Goal: Task Accomplishment & Management: Manage account settings

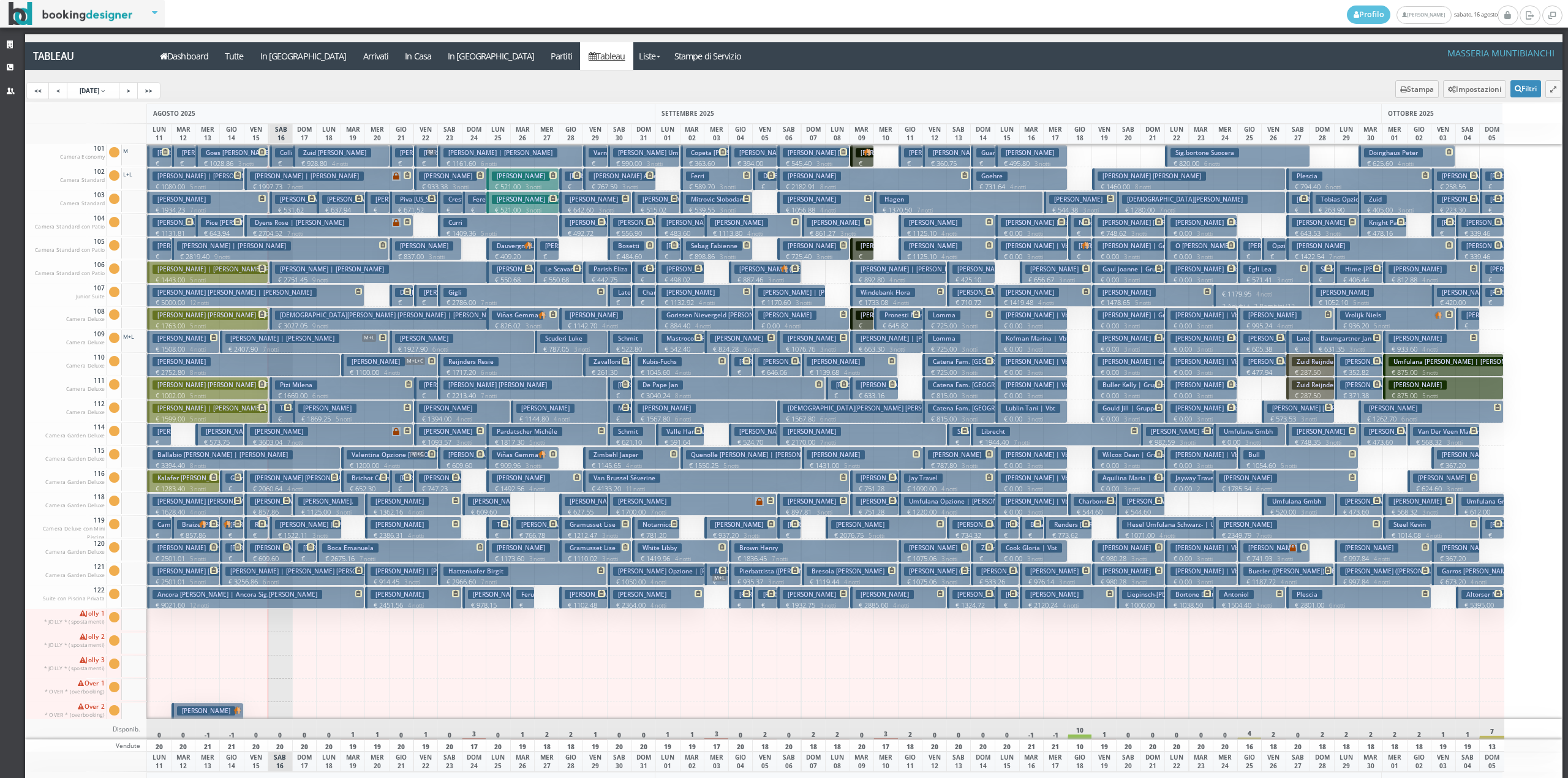
click at [613, 369] on p "€ 261.30 2 notti" at bounding box center [608, 377] width 39 height 19
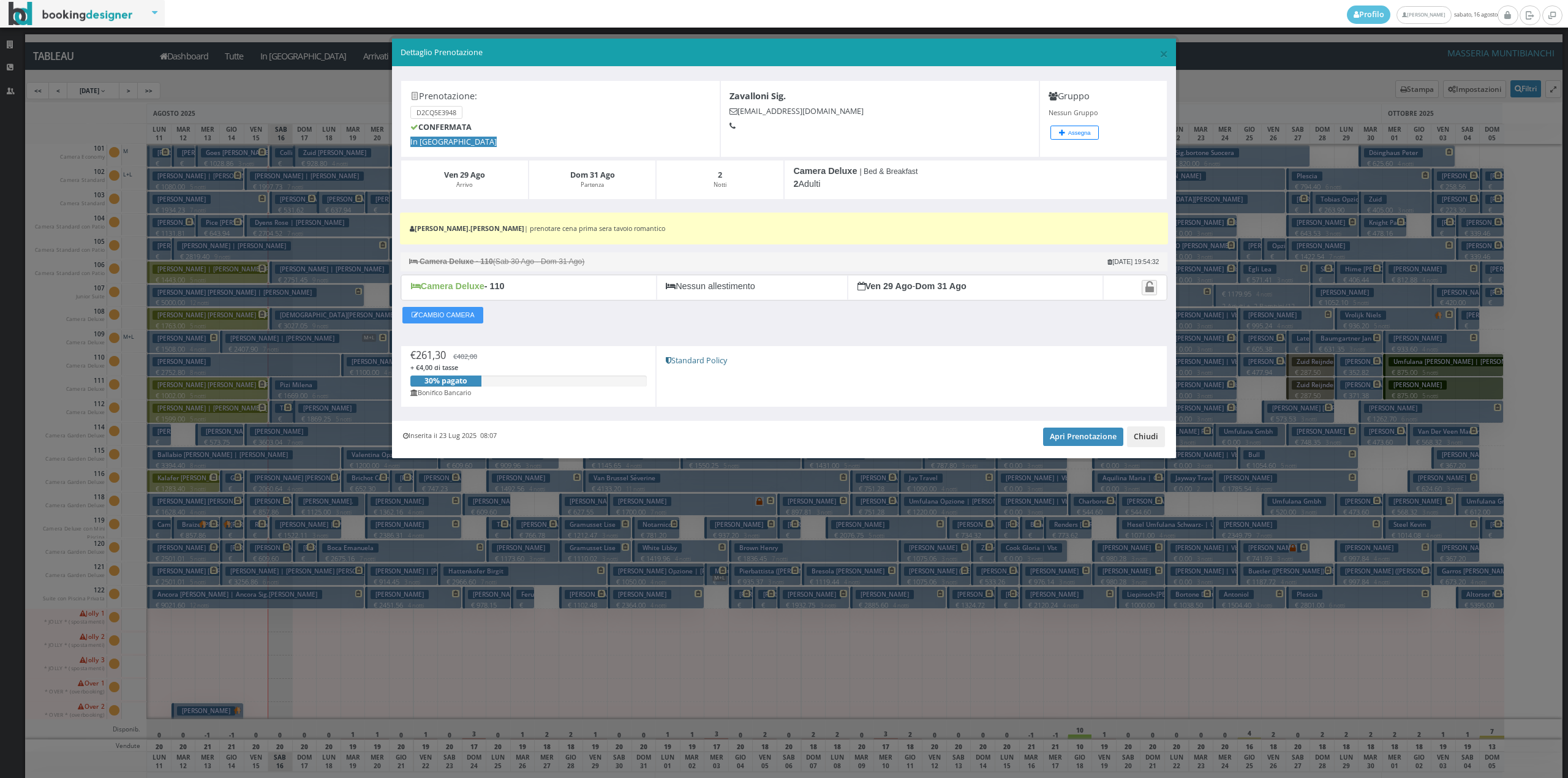
click at [1149, 433] on button "Chiudi" at bounding box center [1145, 437] width 38 height 21
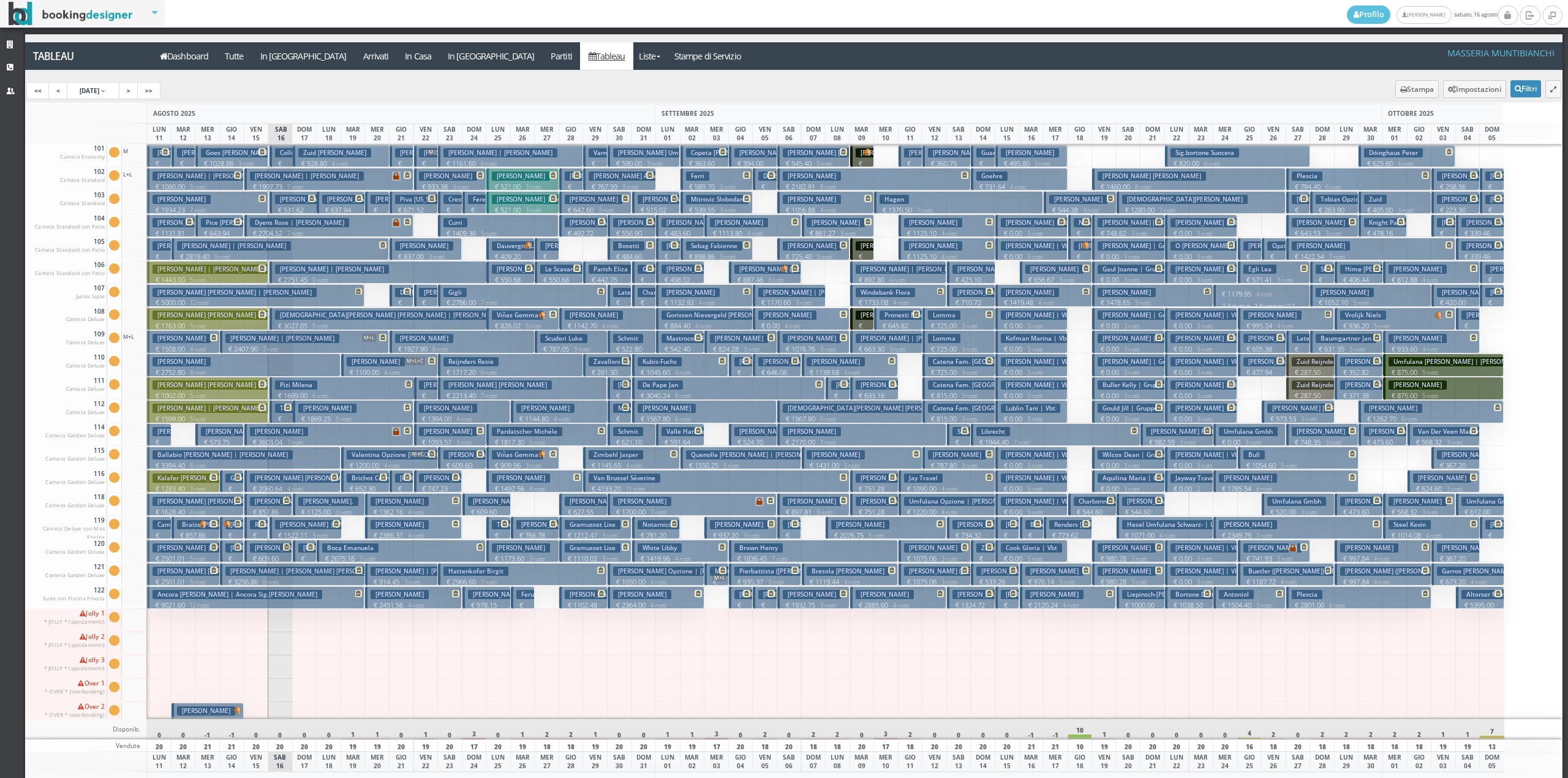
click at [601, 366] on h3 "Zavalloni Sig." at bounding box center [613, 362] width 49 height 9
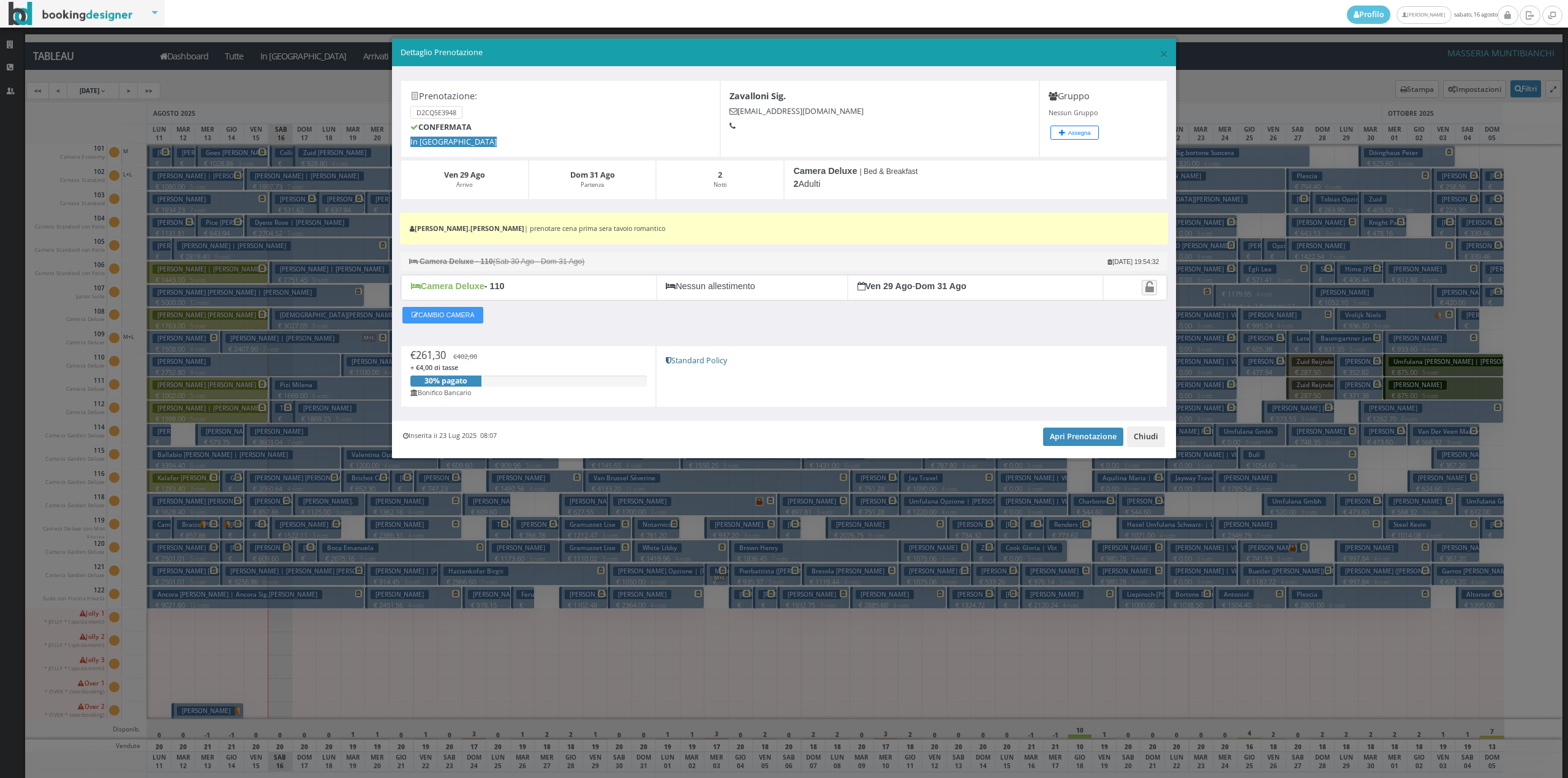
click at [1140, 440] on button "Chiudi" at bounding box center [1145, 437] width 38 height 21
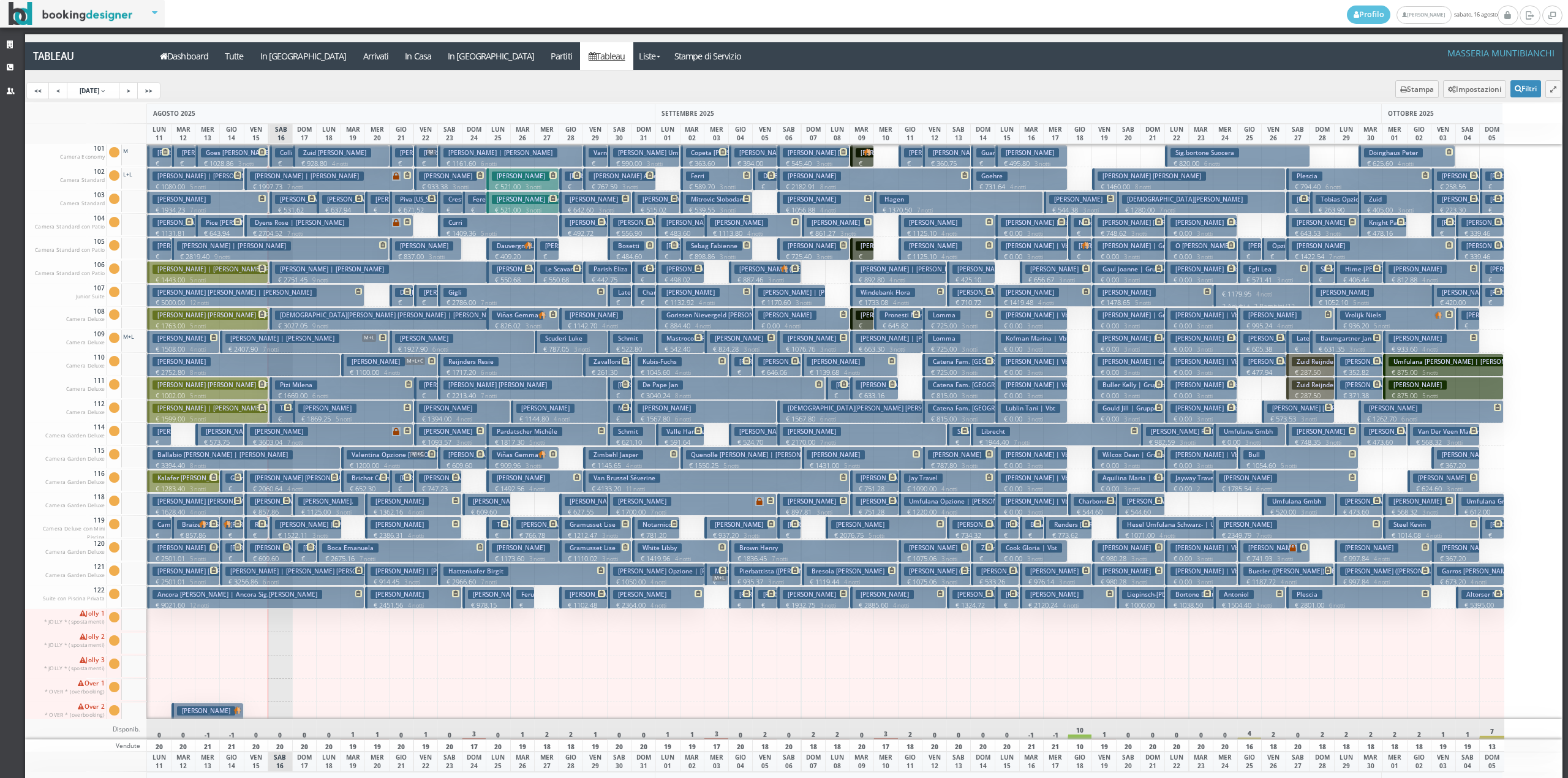
click at [603, 351] on p "€ 787.05 3 notti" at bounding box center [571, 349] width 63 height 10
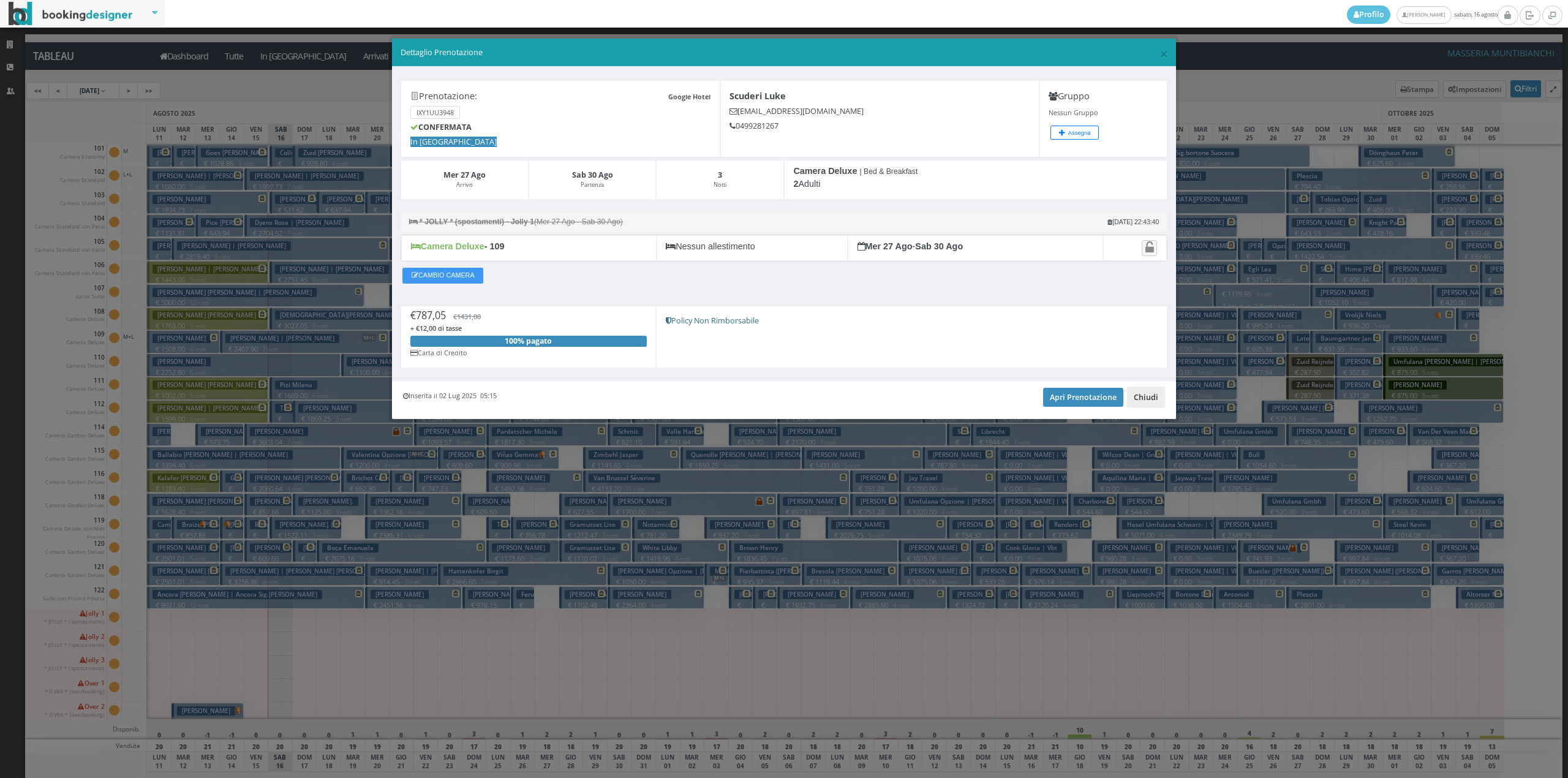
click at [1149, 404] on button "Chiudi" at bounding box center [1145, 397] width 38 height 21
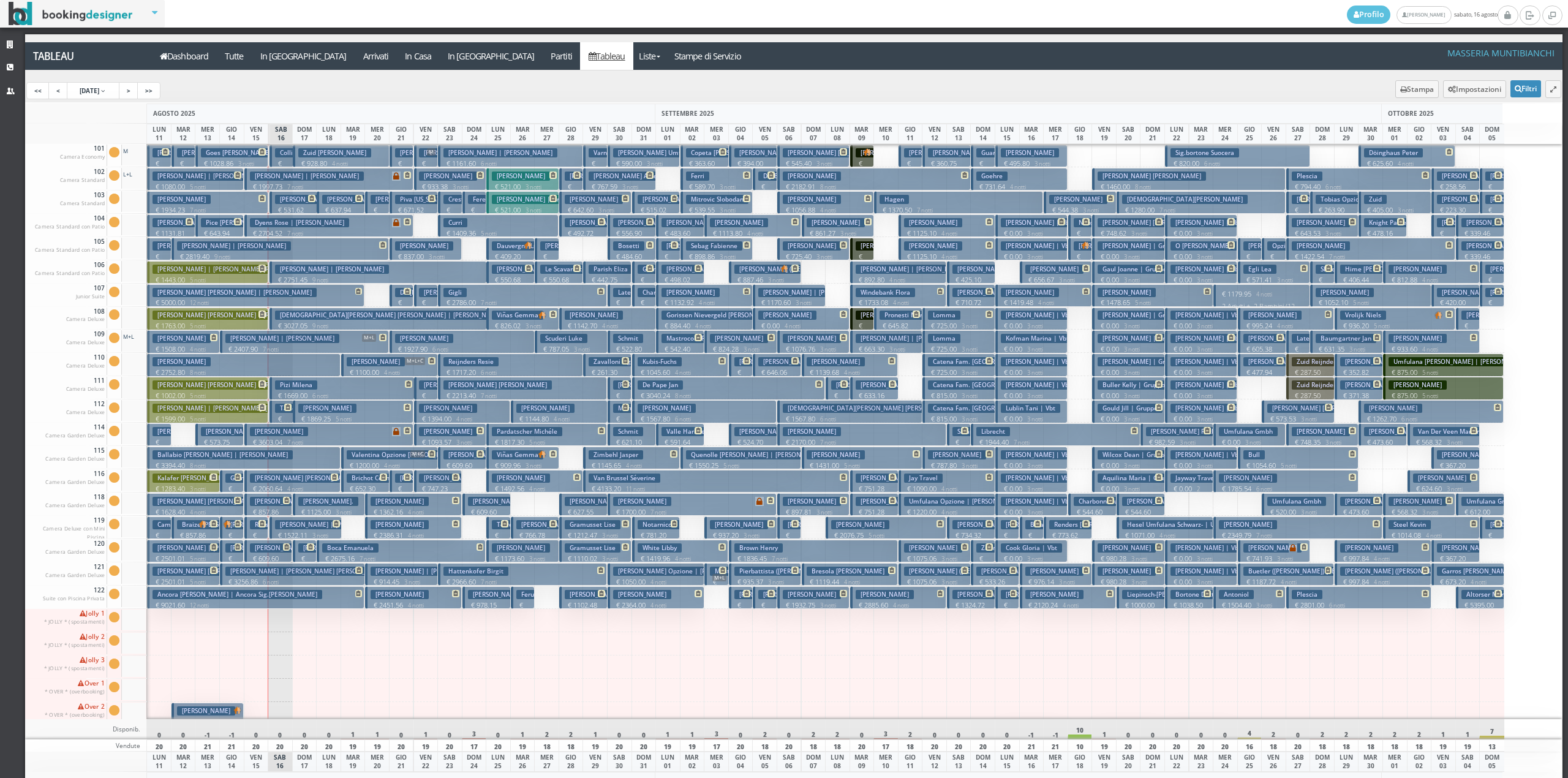
click at [596, 366] on h3 "Zavalloni Sig." at bounding box center [613, 362] width 49 height 9
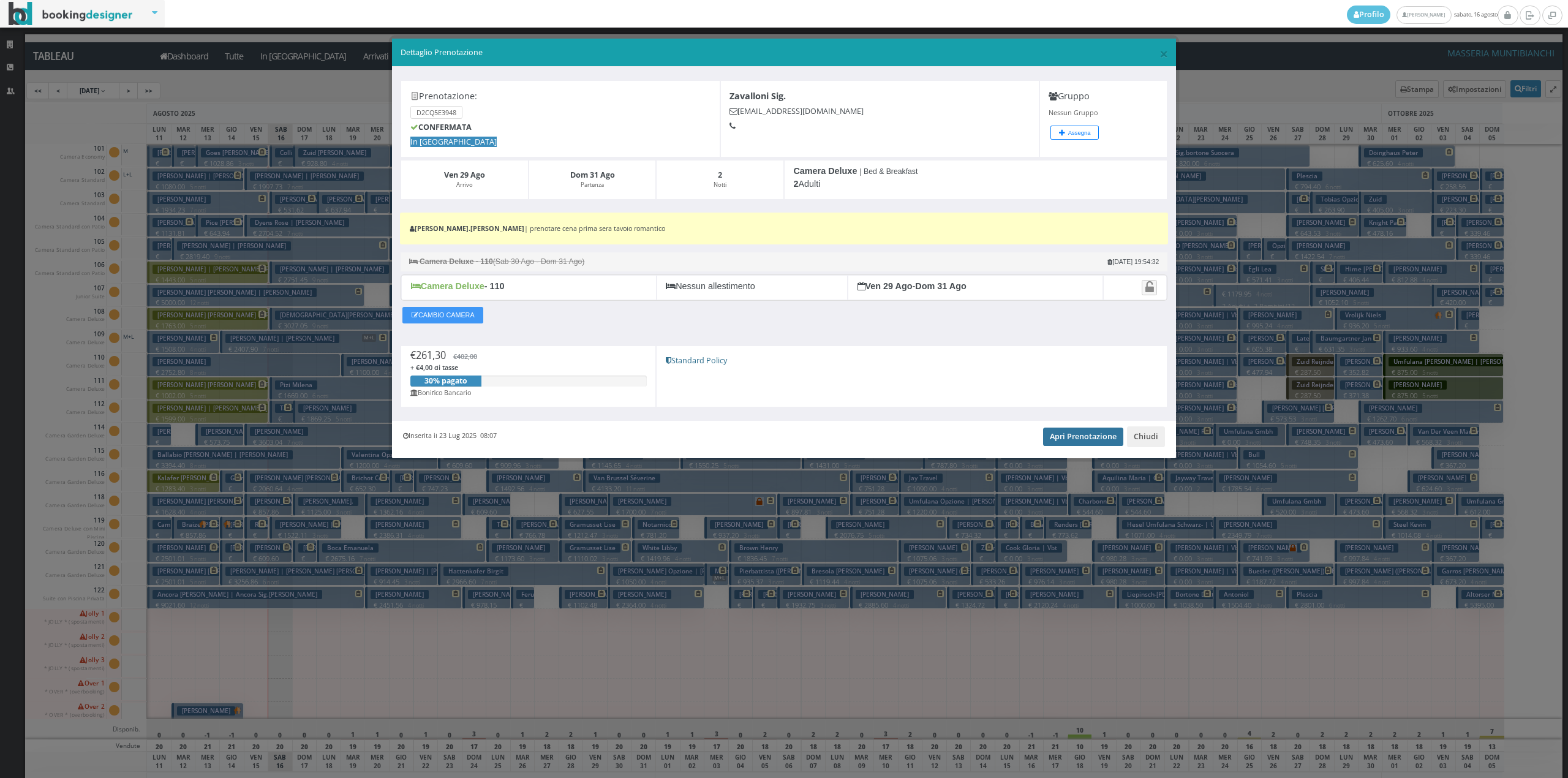
click at [1076, 445] on link "Apri Prenotazione" at bounding box center [1083, 437] width 80 height 19
click at [1143, 437] on button "Chiudi" at bounding box center [1145, 437] width 38 height 21
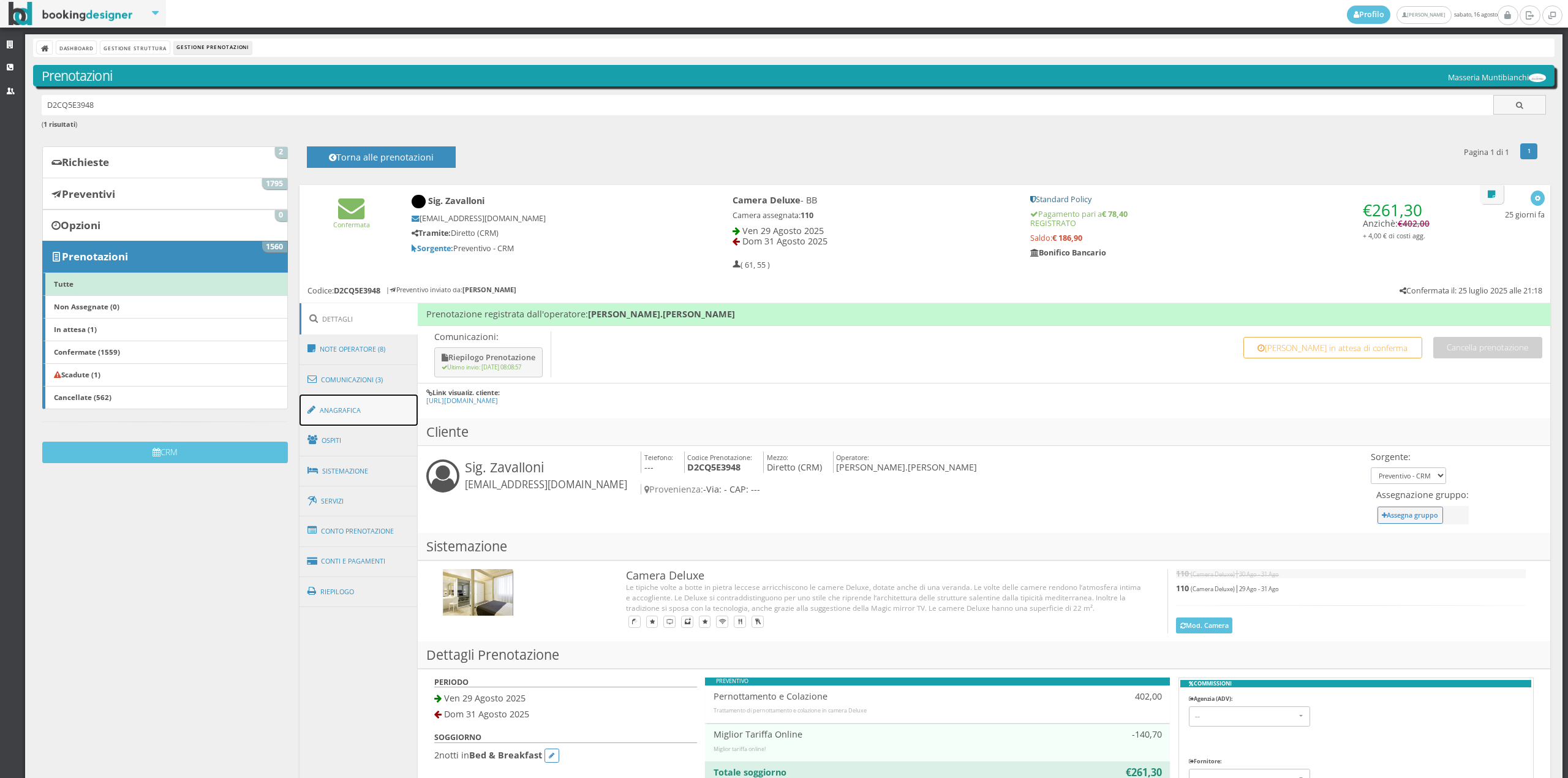
click at [341, 412] on link "Anagrafica" at bounding box center [359, 410] width 119 height 32
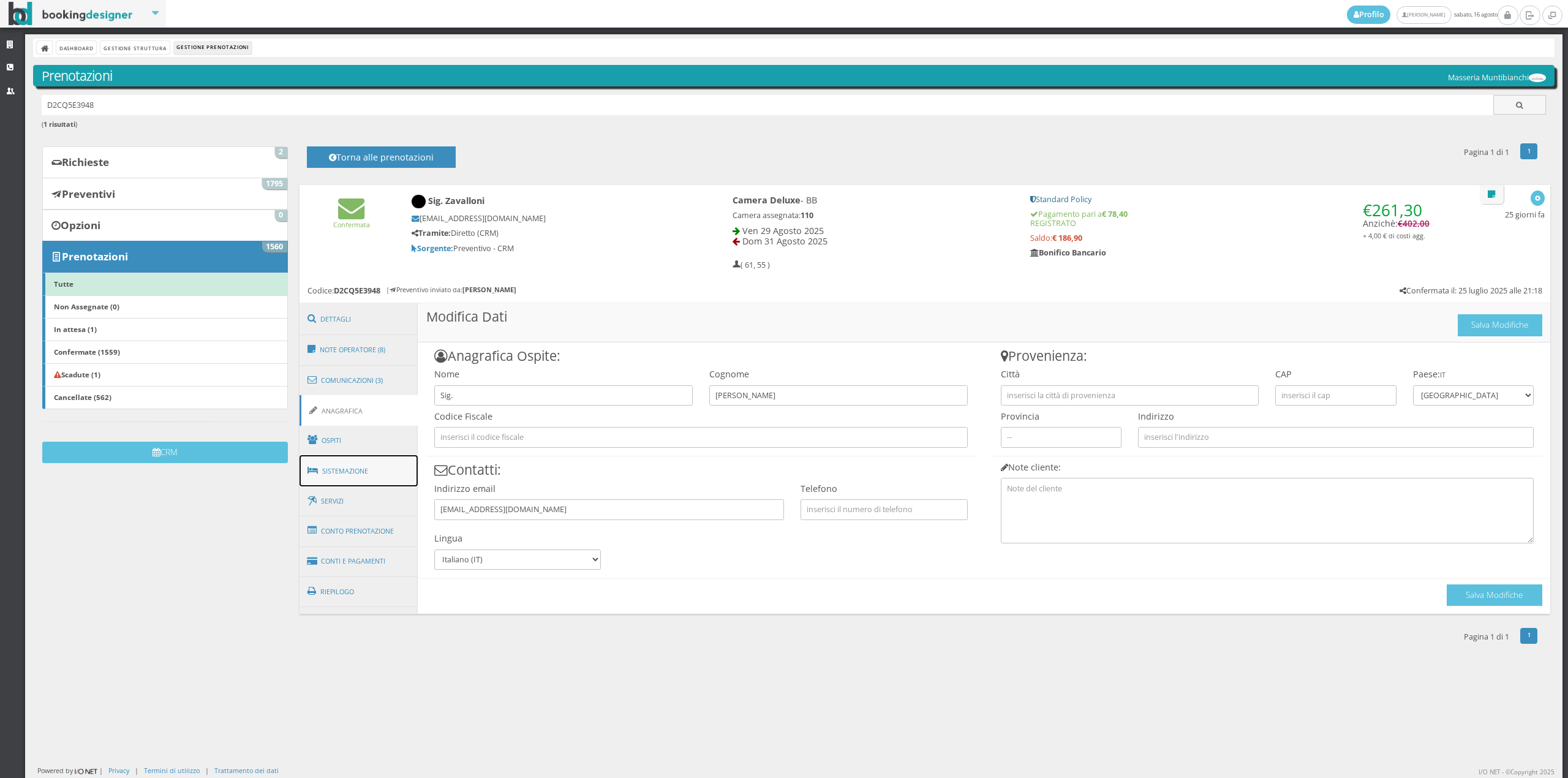
click at [345, 473] on link "Sistemazione" at bounding box center [359, 471] width 119 height 32
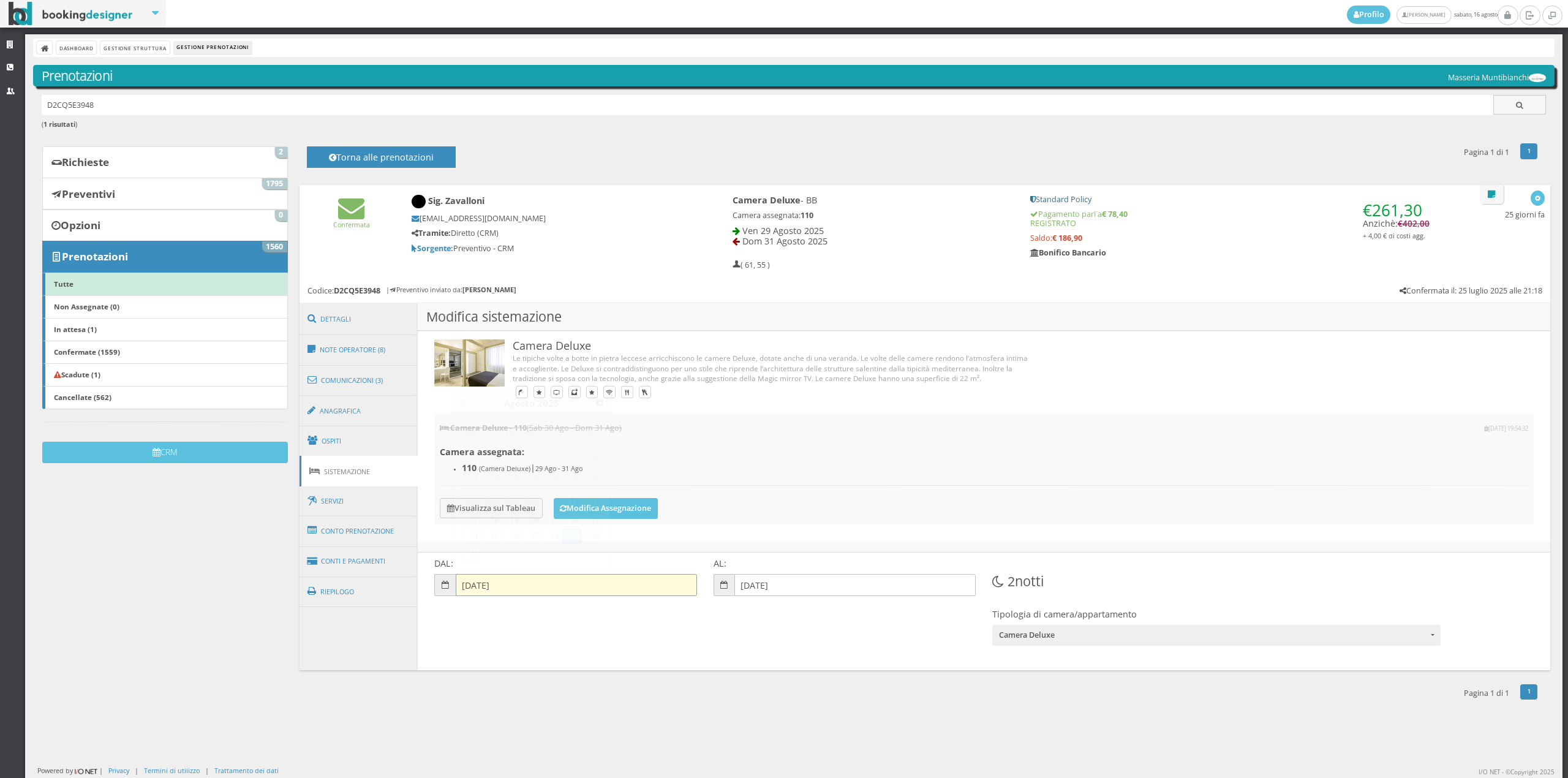
click at [460, 586] on input "29-08-2025" at bounding box center [576, 585] width 242 height 22
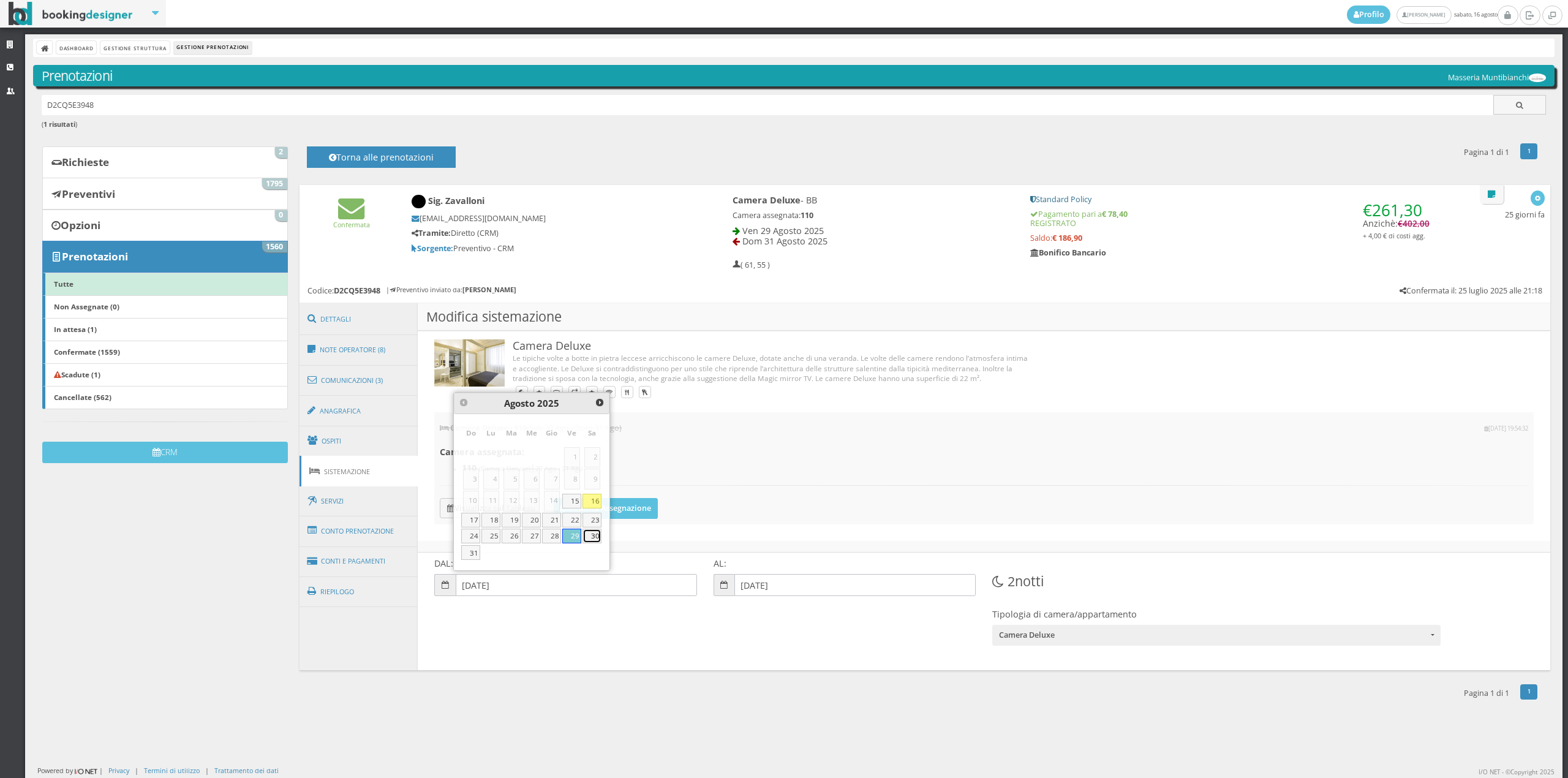
click at [594, 539] on link "30" at bounding box center [592, 536] width 19 height 15
type input "30-08-2025"
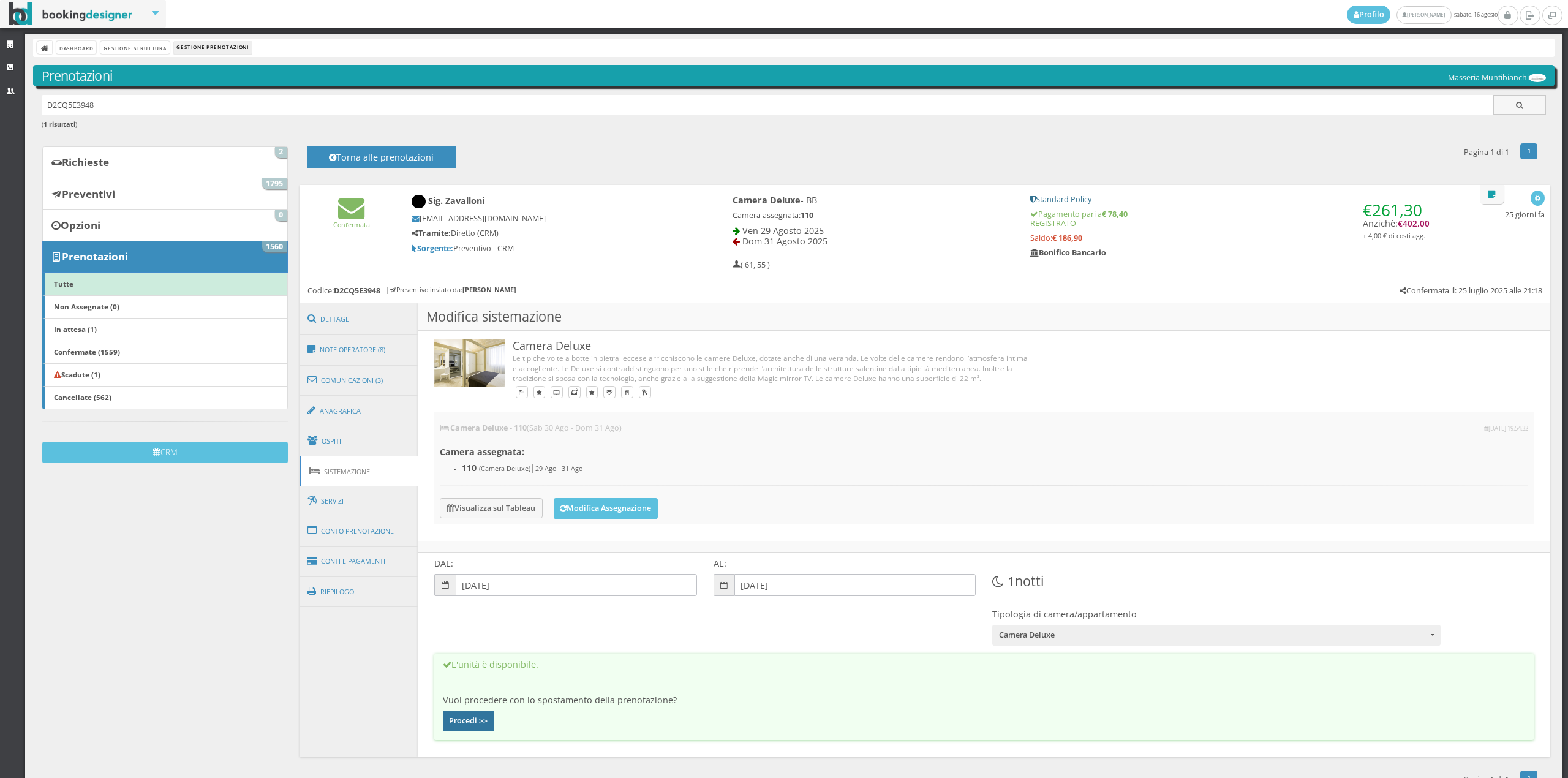
click at [471, 718] on button "Procedi >>" at bounding box center [469, 721] width 52 height 21
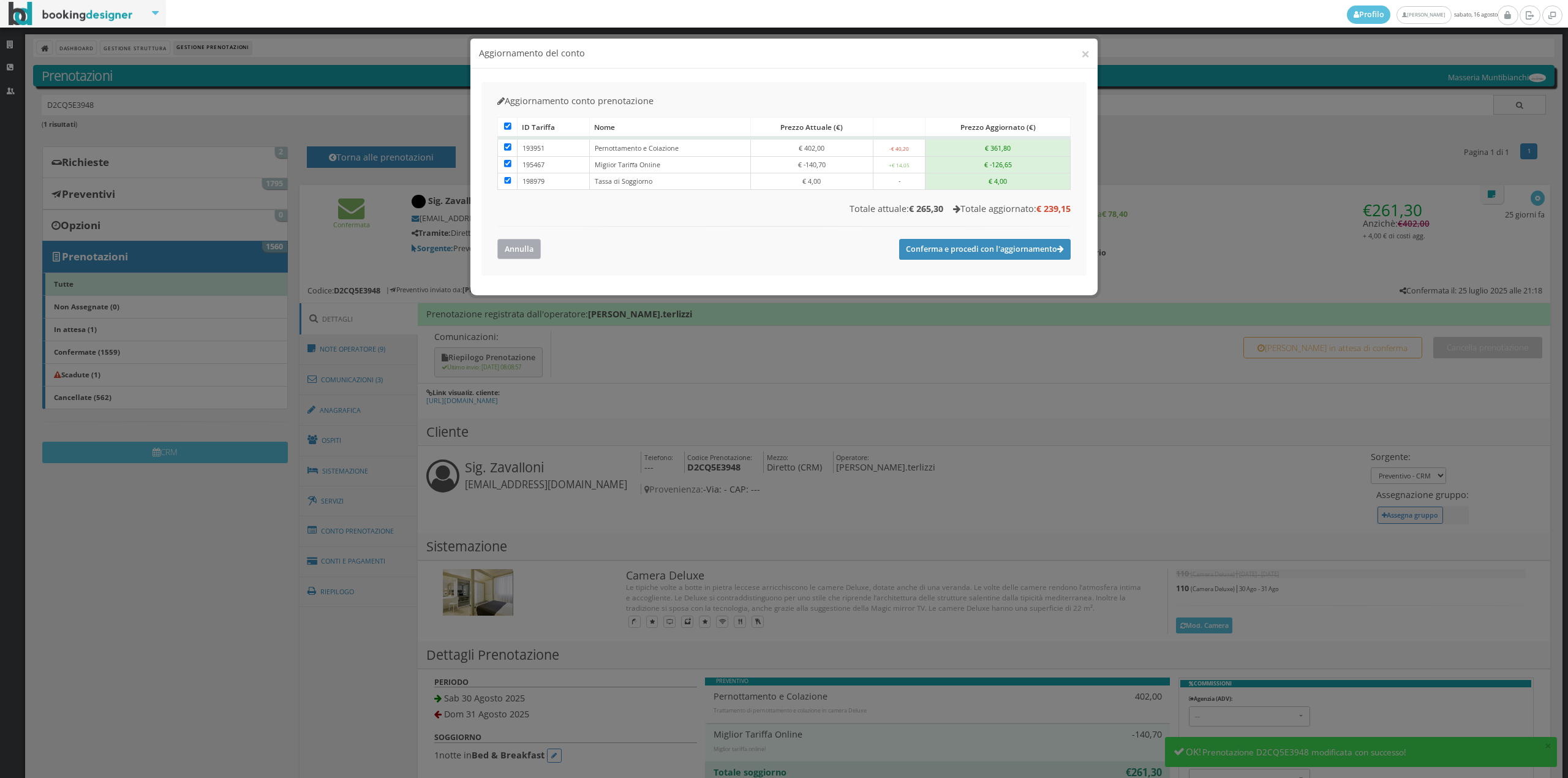
click at [525, 248] on button "Annulla" at bounding box center [519, 249] width 43 height 20
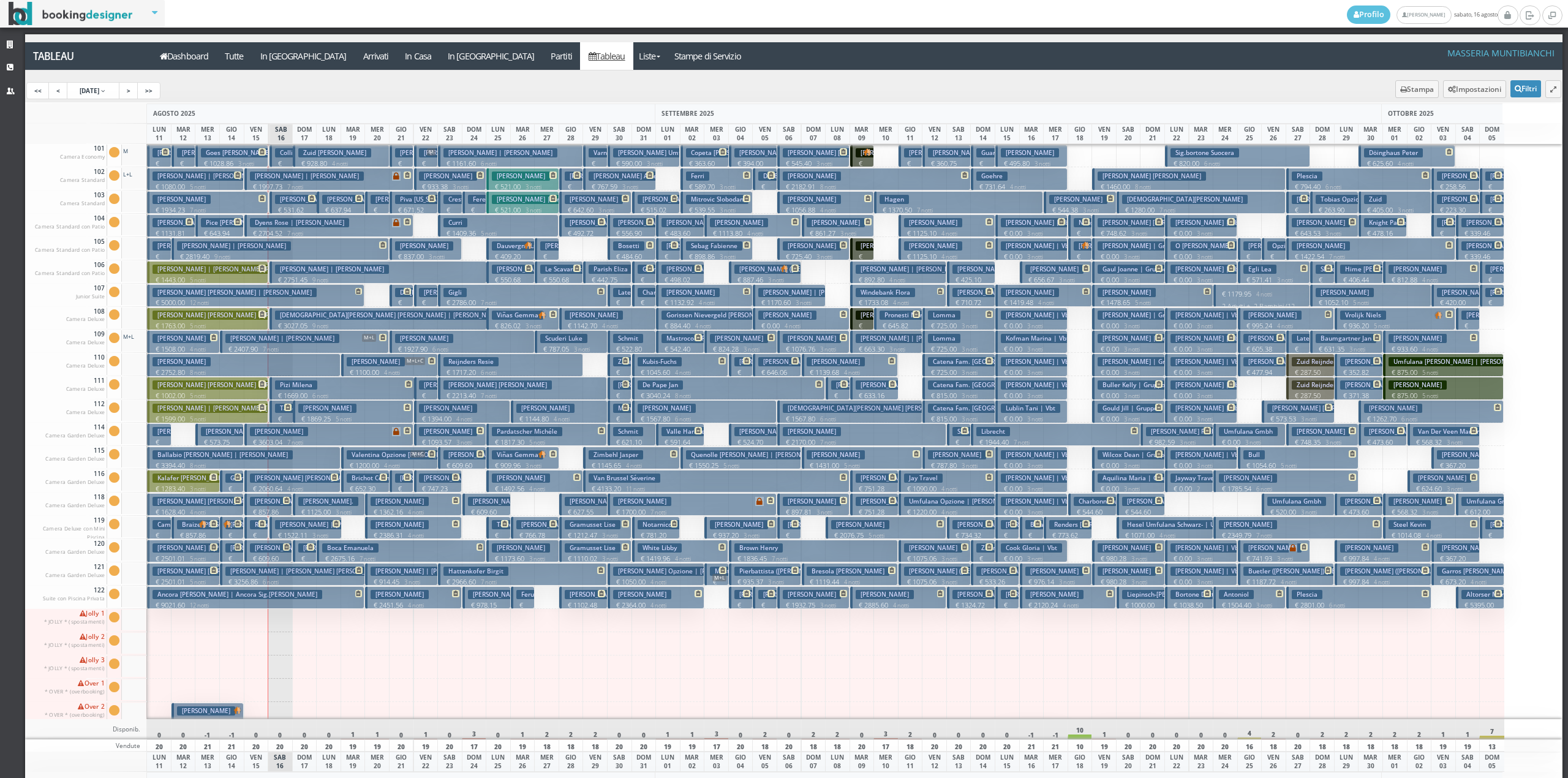
click at [1189, 491] on p "€ 0.00 2 notti" at bounding box center [1189, 493] width 39 height 19
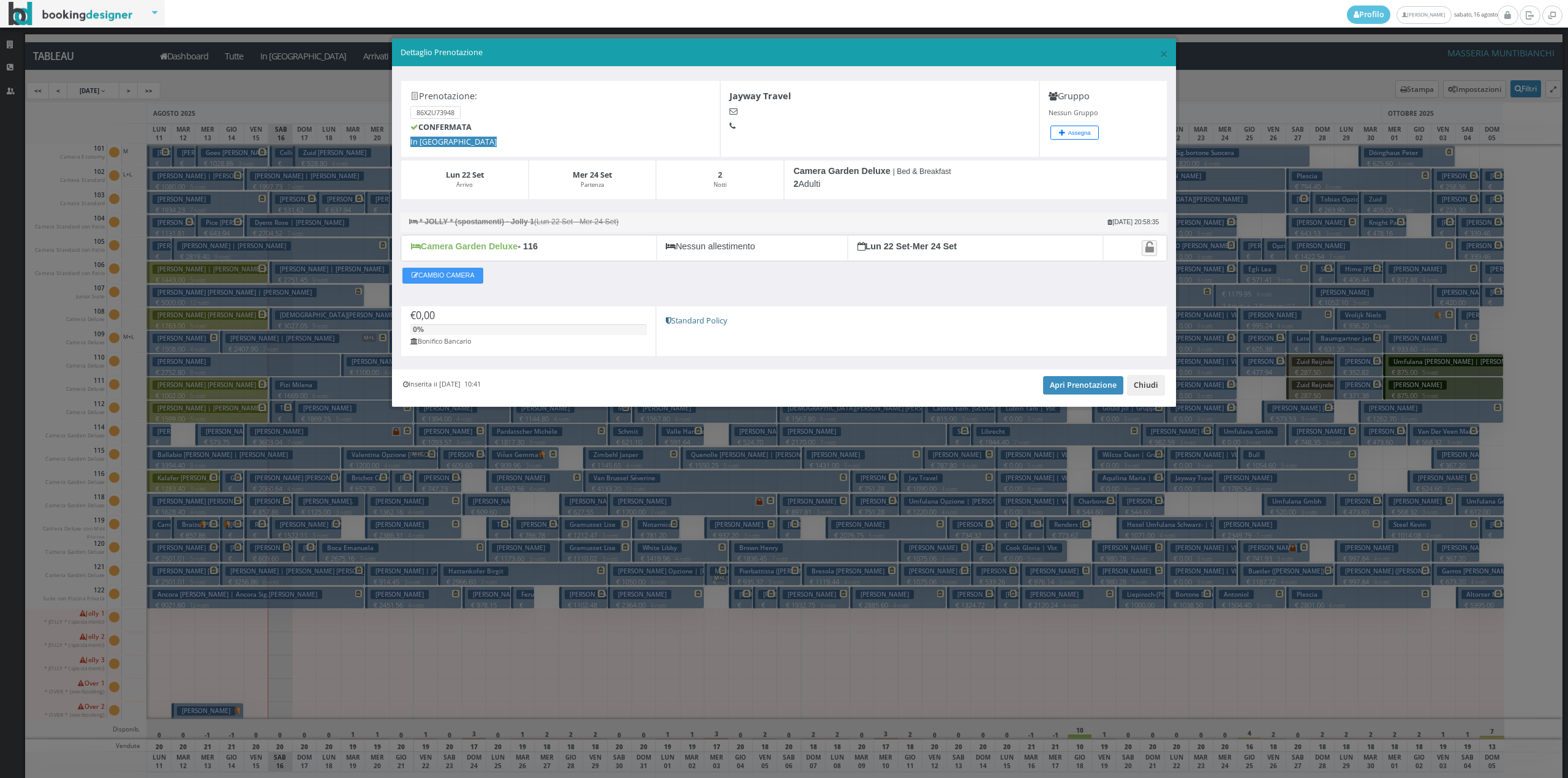
click at [1164, 386] on button "Chiudi" at bounding box center [1145, 386] width 38 height 21
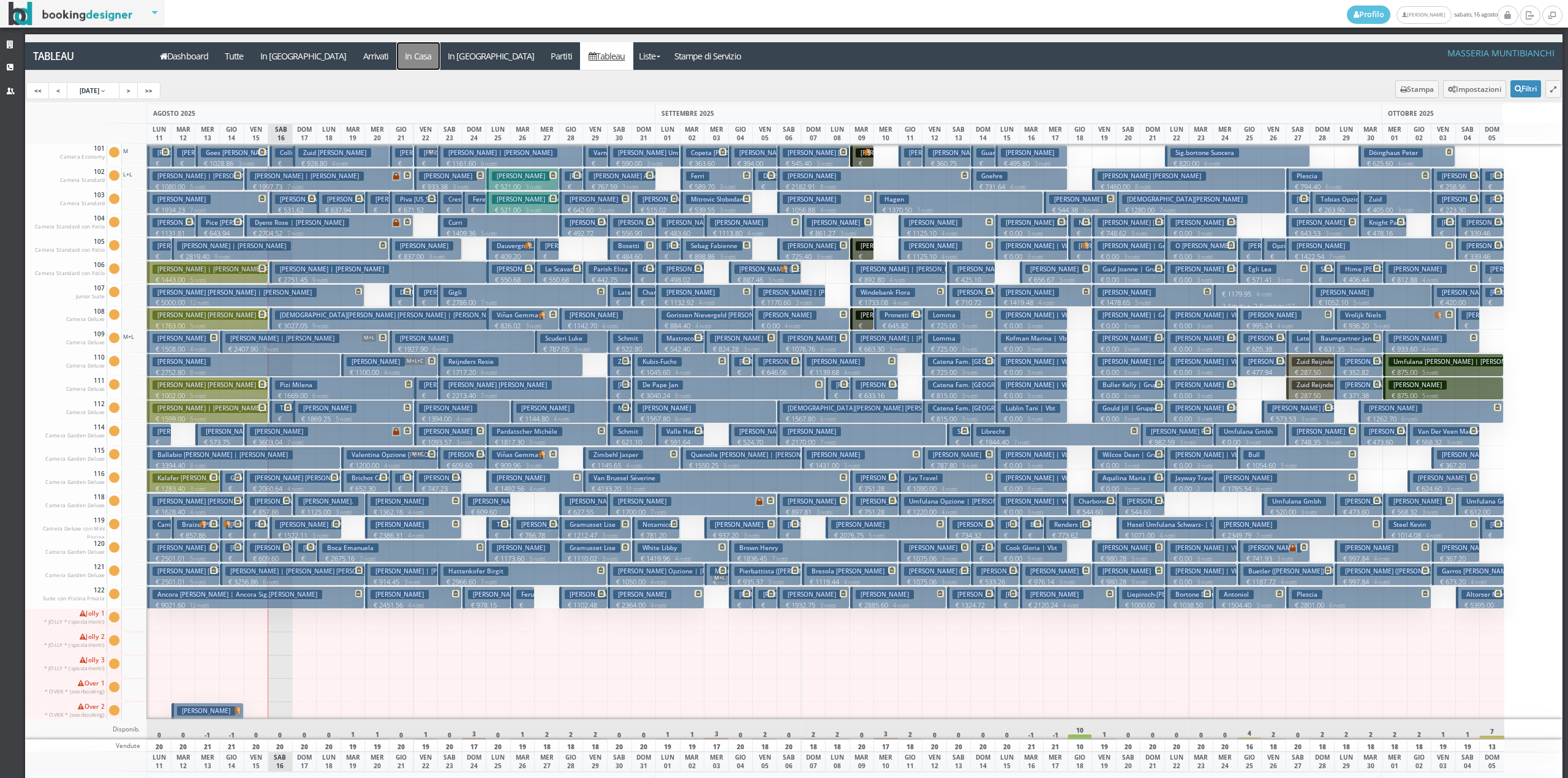
click at [397, 57] on a=pms-instay-reservations"] "In Casa" at bounding box center [418, 56] width 43 height 28
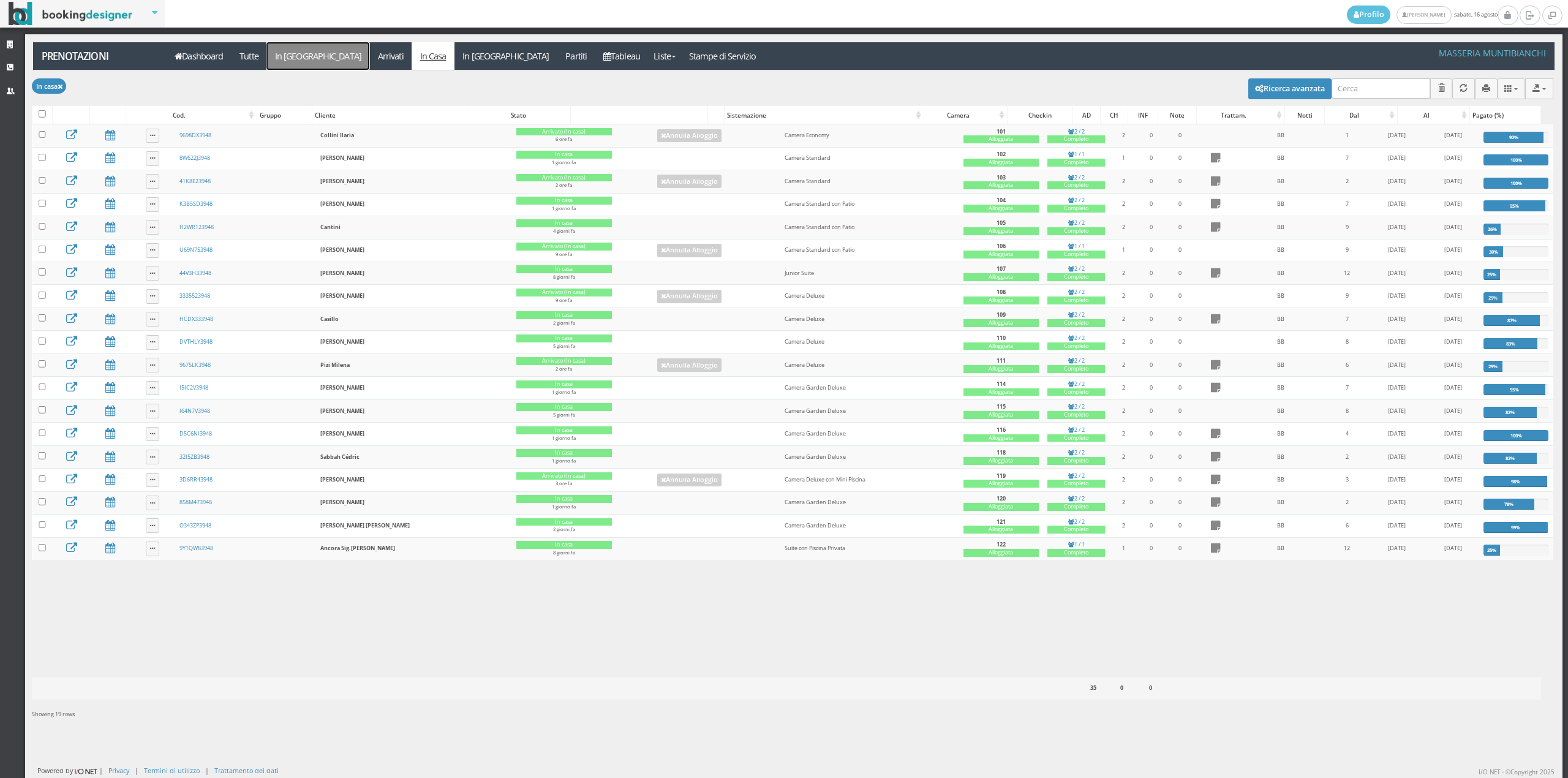
click at [313, 60] on link "In [GEOGRAPHIC_DATA]" at bounding box center [318, 56] width 103 height 28
